Goal: Find specific page/section

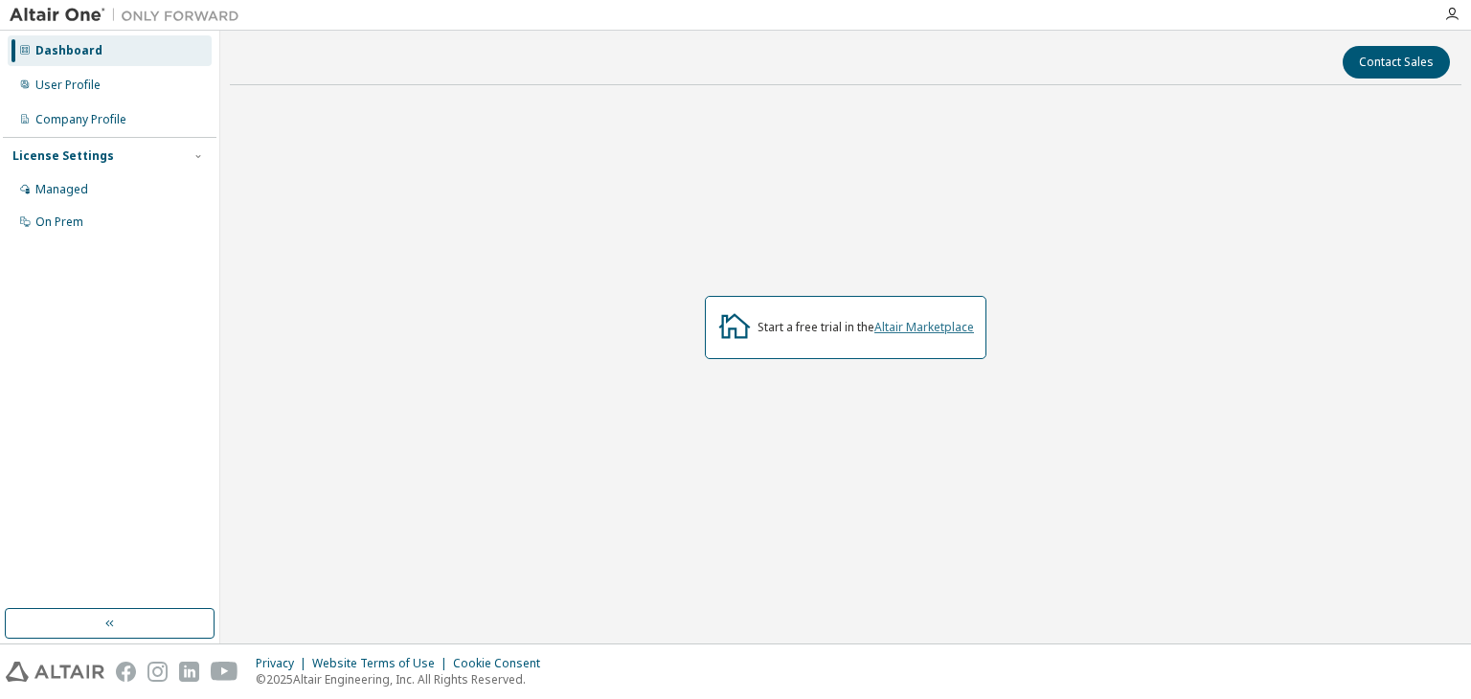
click at [899, 330] on link "Altair Marketplace" at bounding box center [924, 327] width 100 height 16
